Goal: Task Accomplishment & Management: Manage account settings

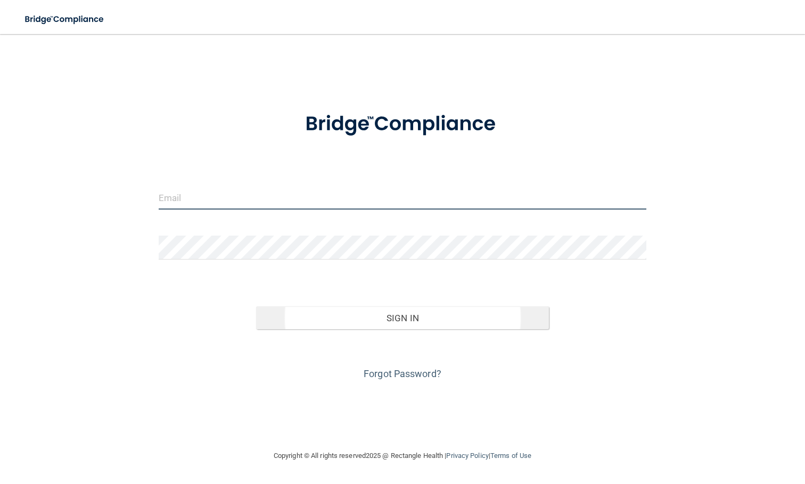
type input "[PERSON_NAME][EMAIL_ADDRESS][DOMAIN_NAME]"
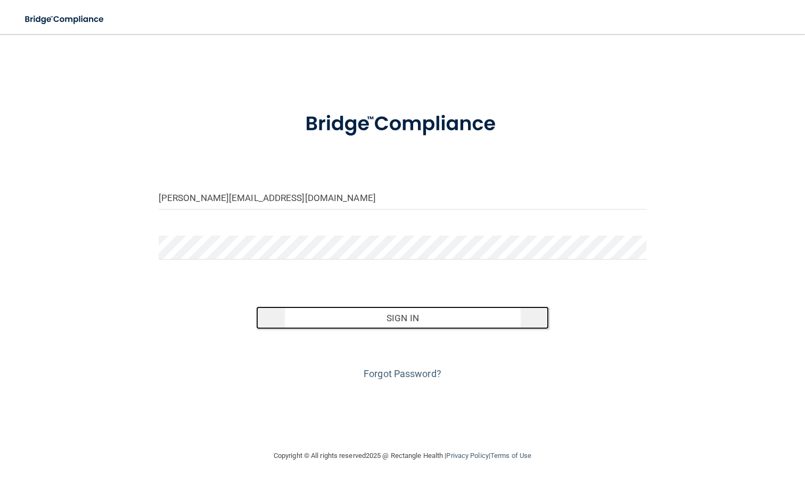
click at [367, 319] on button "Sign In" at bounding box center [402, 318] width 293 height 23
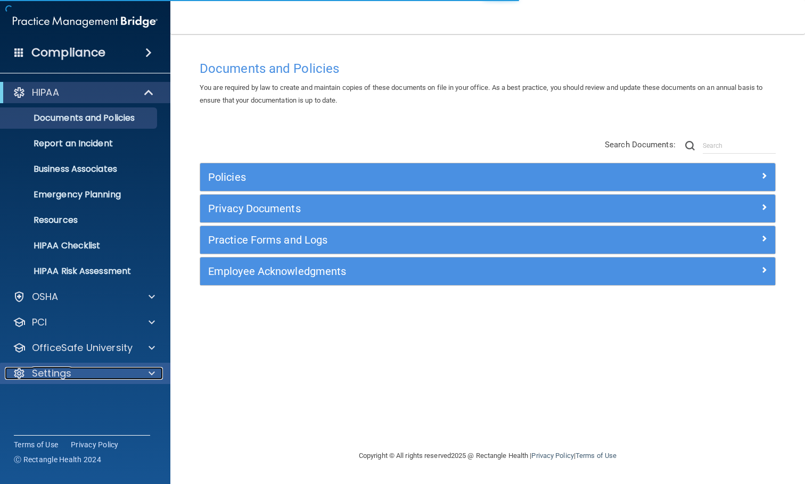
click at [99, 373] on div "Settings" at bounding box center [71, 373] width 132 height 13
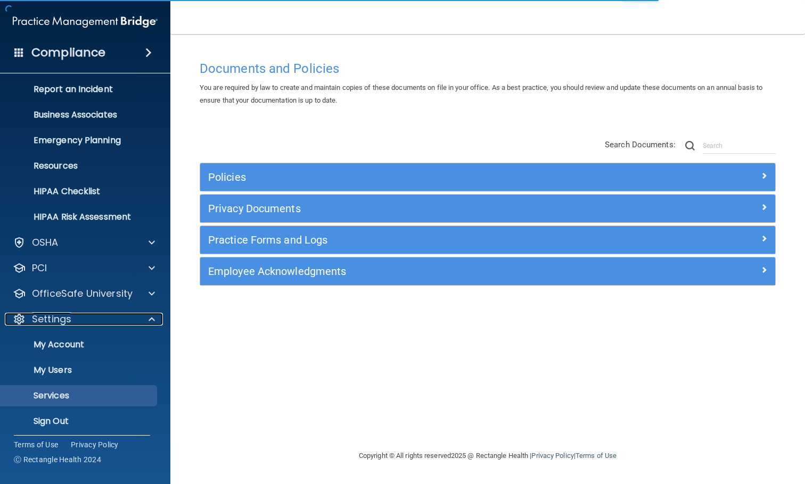
scroll to position [59, 0]
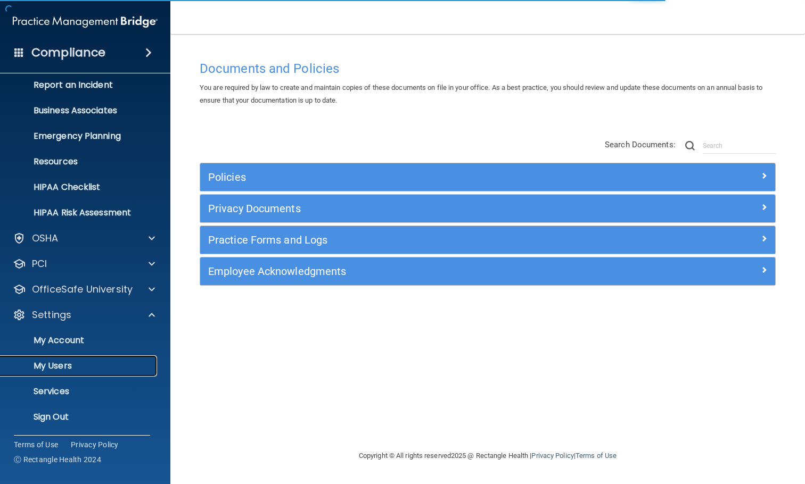
click at [72, 366] on p "My Users" at bounding box center [79, 366] width 145 height 11
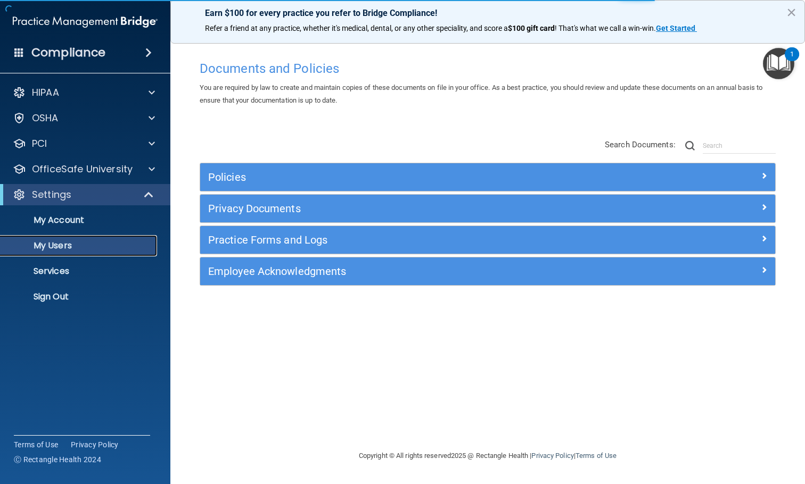
select select "20"
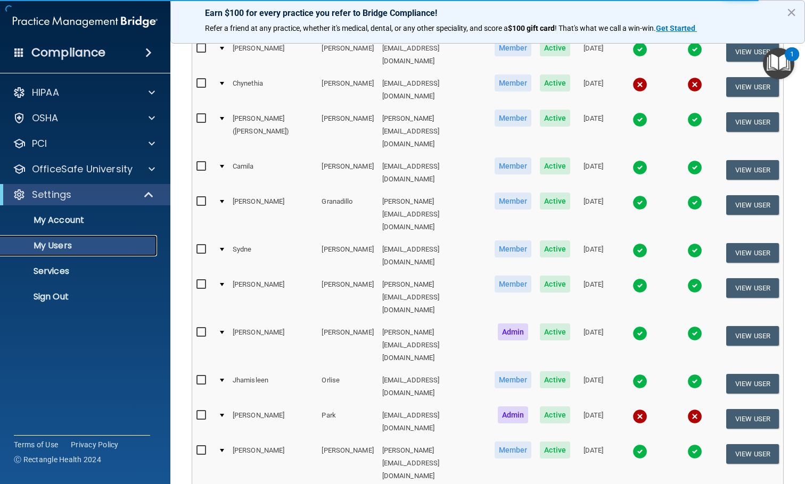
scroll to position [53, 0]
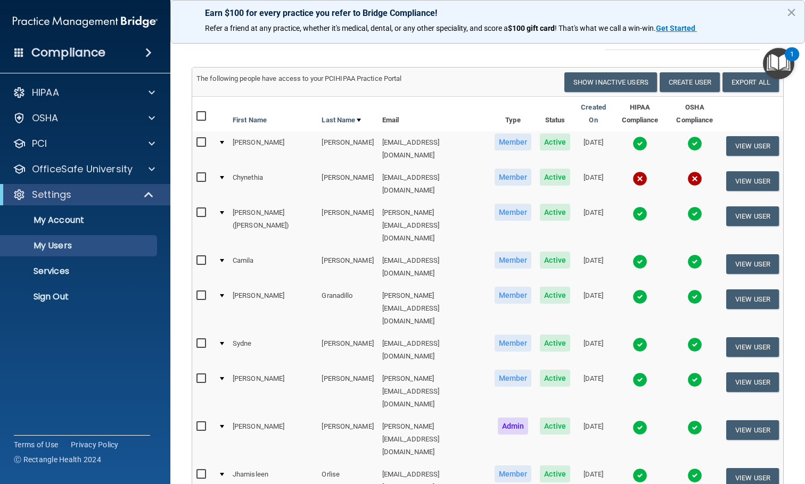
click at [632, 171] on img at bounding box center [639, 178] width 15 height 15
